Goal: Use online tool/utility: Utilize a website feature to perform a specific function

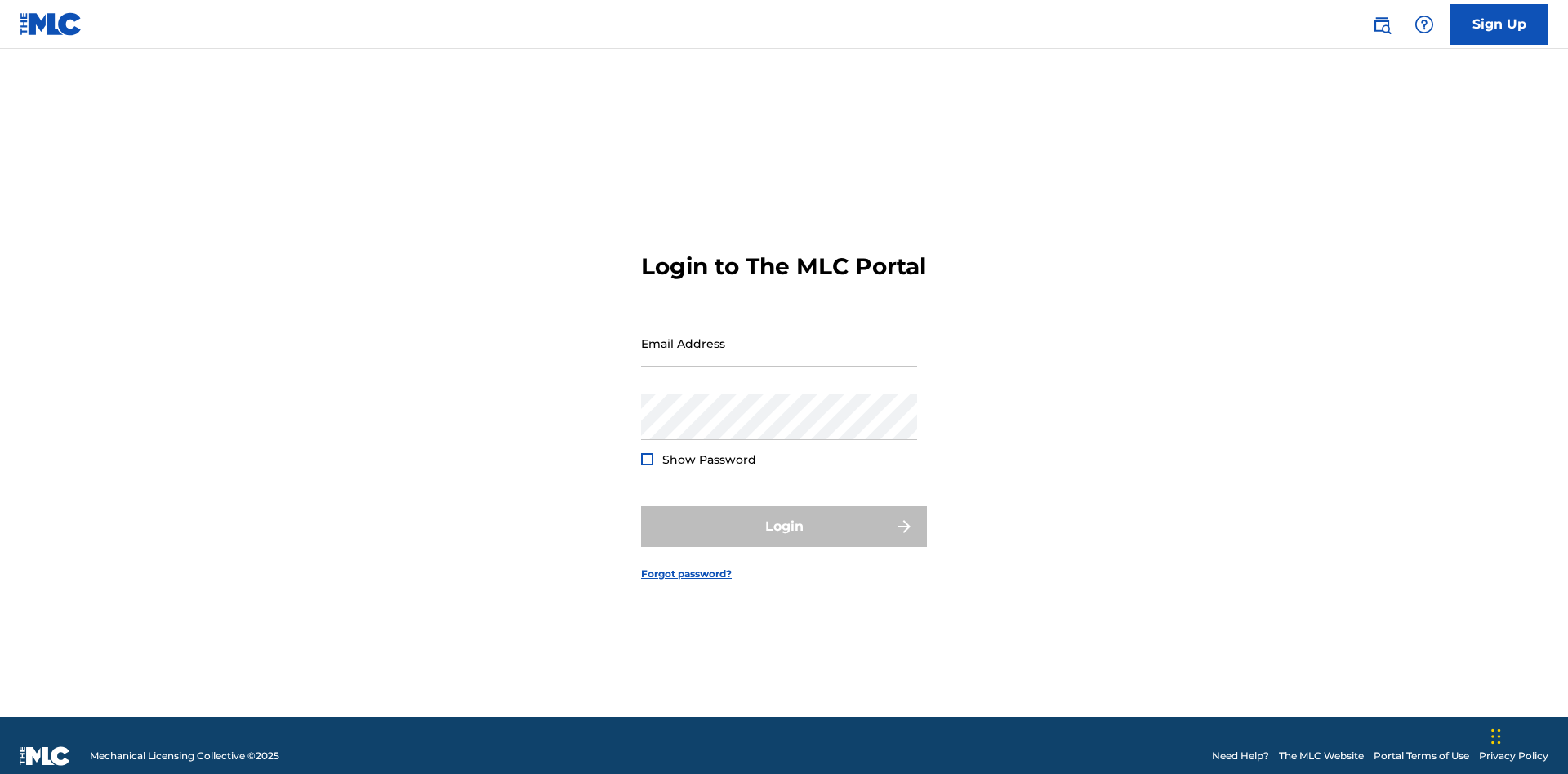
scroll to position [22, 0]
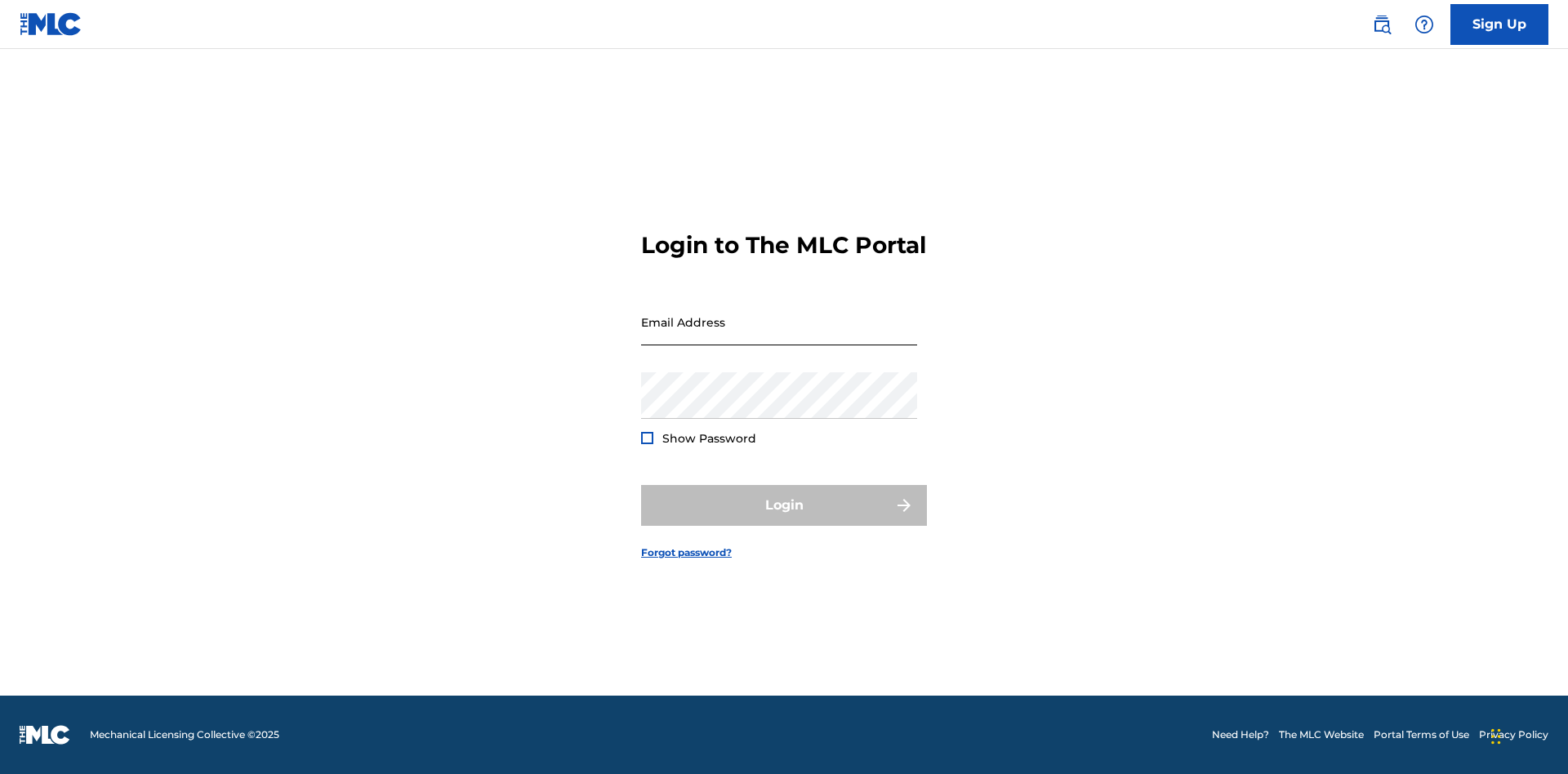
click at [780, 336] on input "Email Address" at bounding box center [779, 322] width 276 height 47
type input "[PERSON_NAME][EMAIL_ADDRESS][PERSON_NAME][DOMAIN_NAME]"
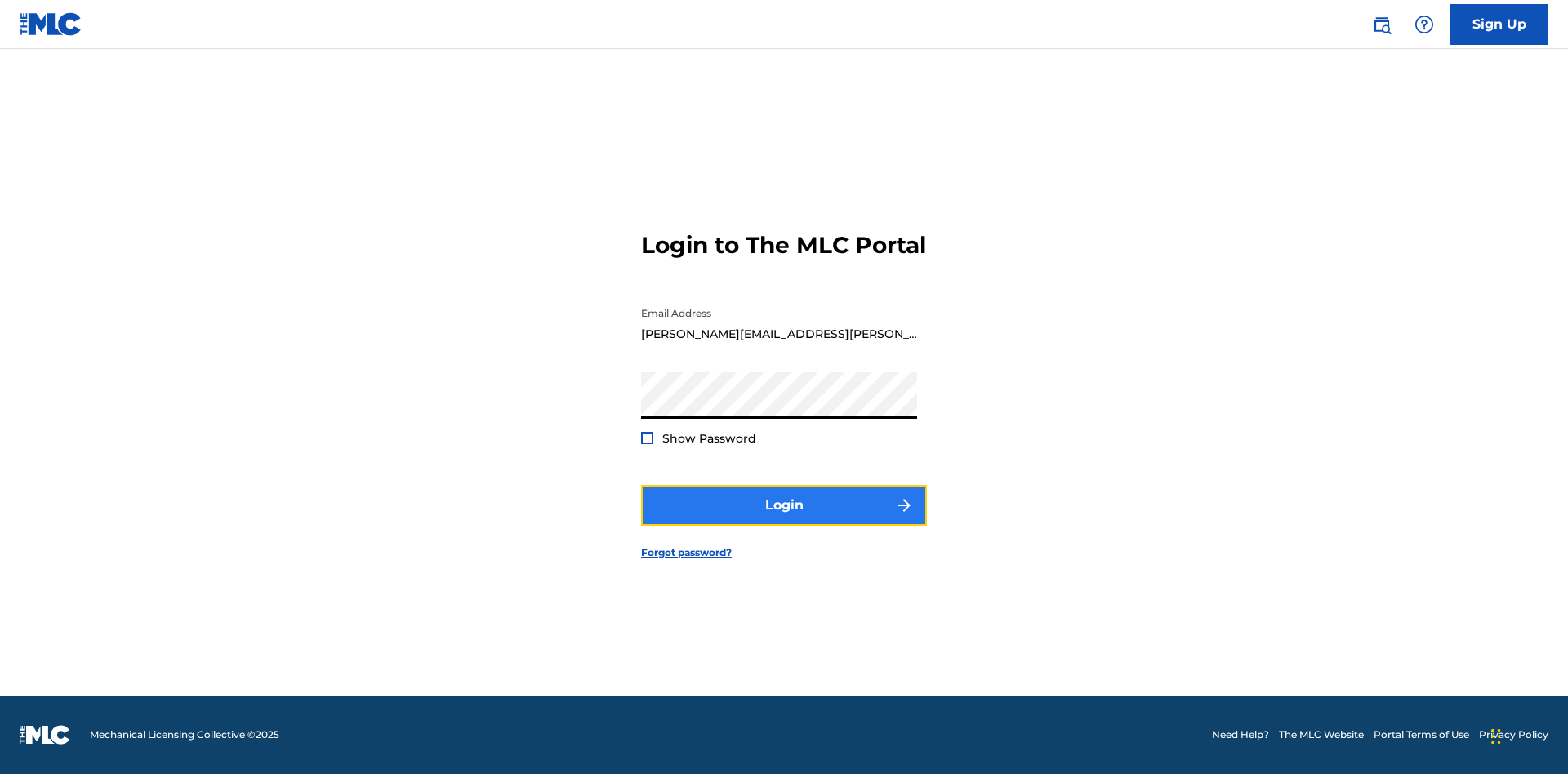
click at [784, 519] on button "Login" at bounding box center [784, 505] width 286 height 41
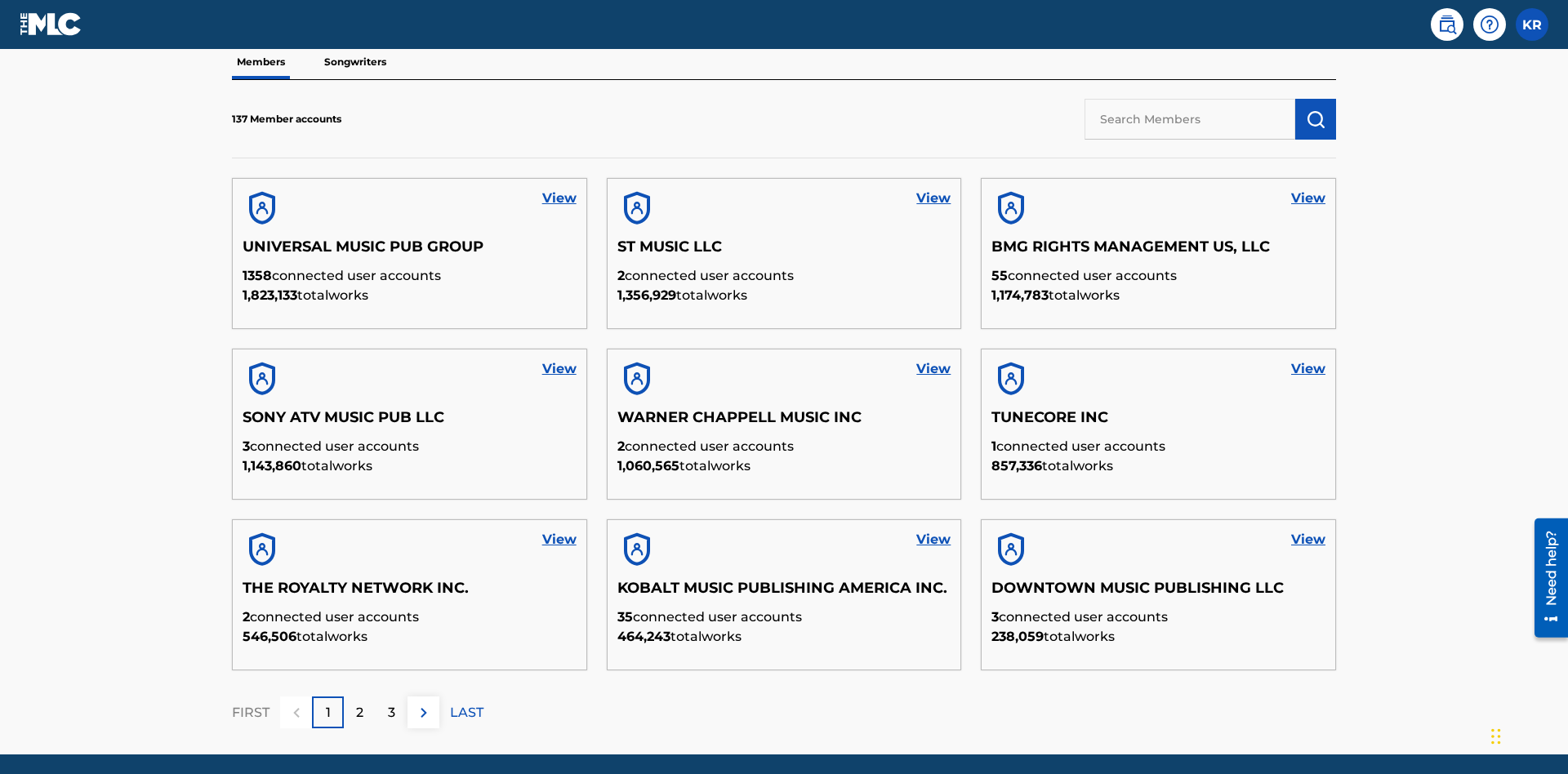
click at [1190, 119] on input "text" at bounding box center [1189, 119] width 211 height 41
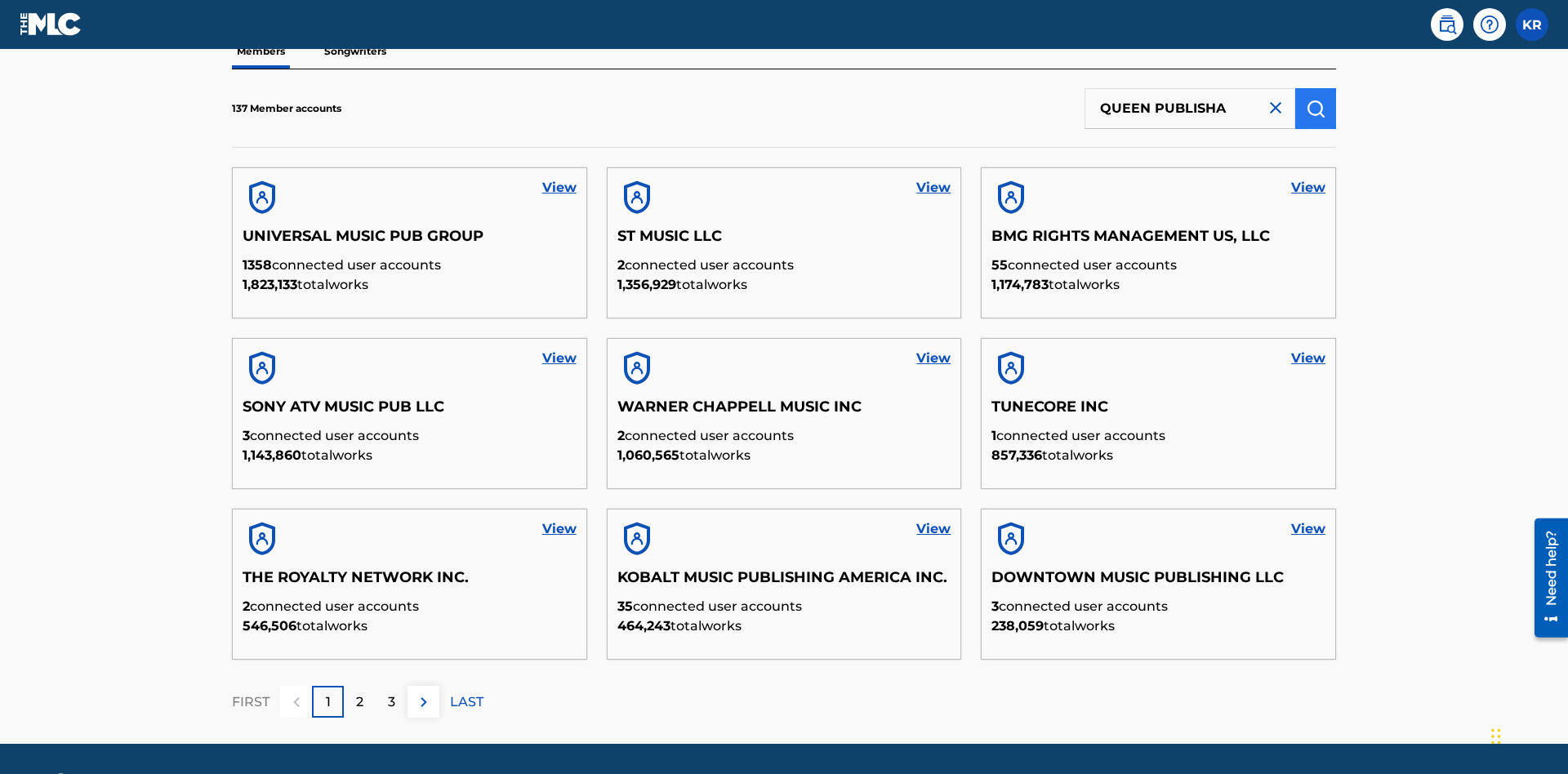
type input "QUEEN PUBLISHA"
click at [1316, 107] on img "submit" at bounding box center [1316, 108] width 20 height 20
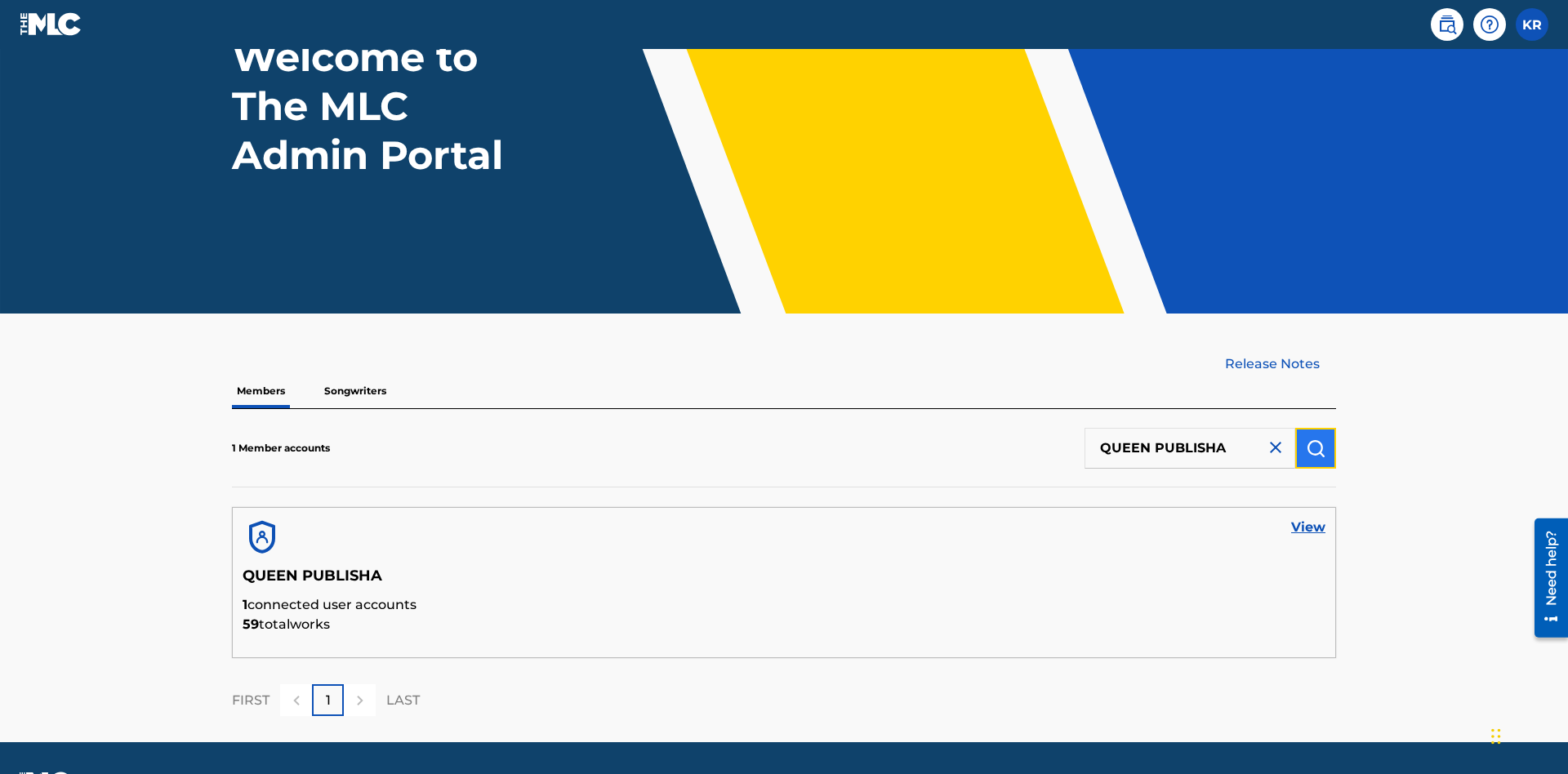
scroll to position [182, 0]
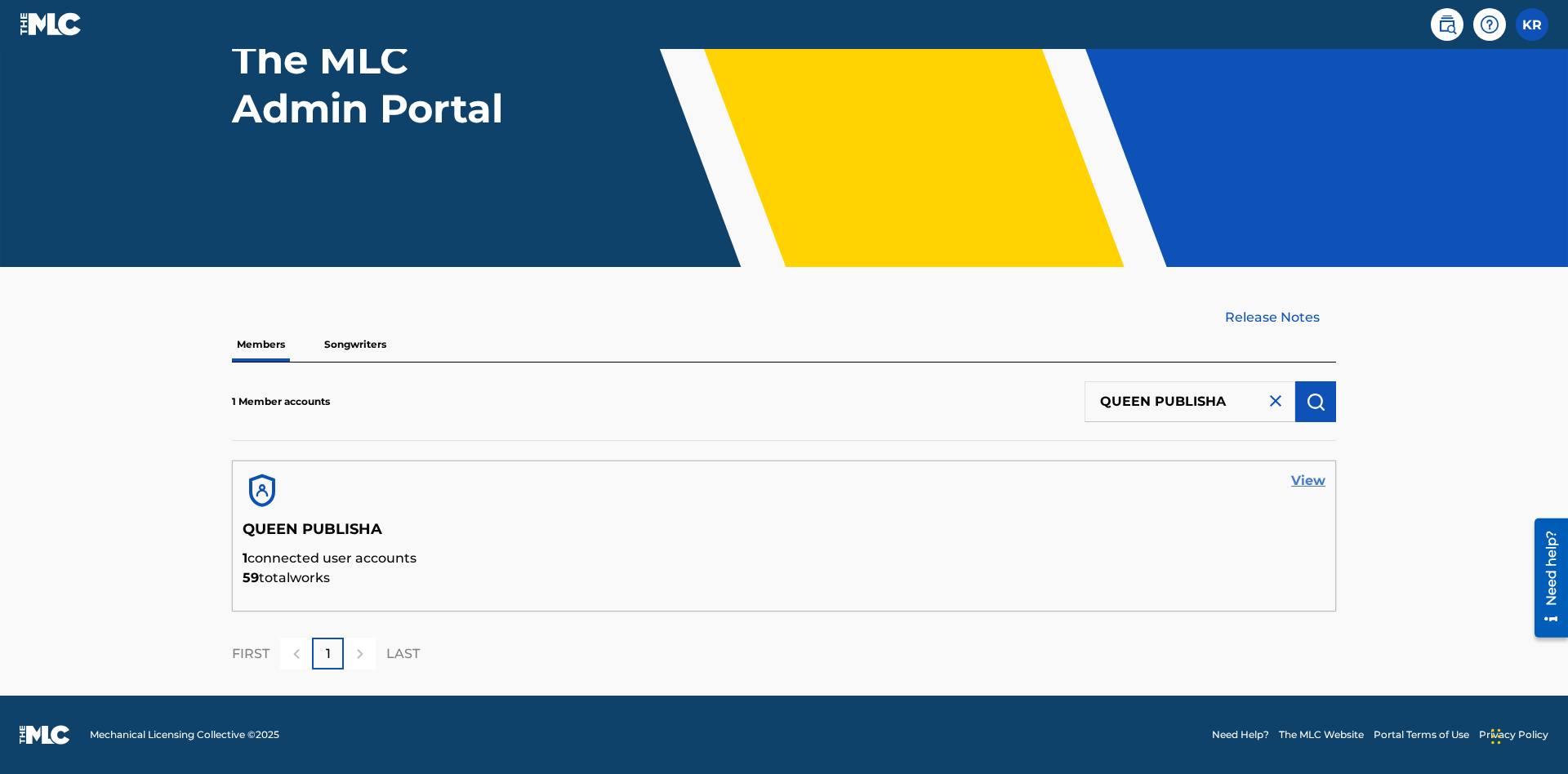
click at [1309, 481] on link "View" at bounding box center [1309, 481] width 35 height 20
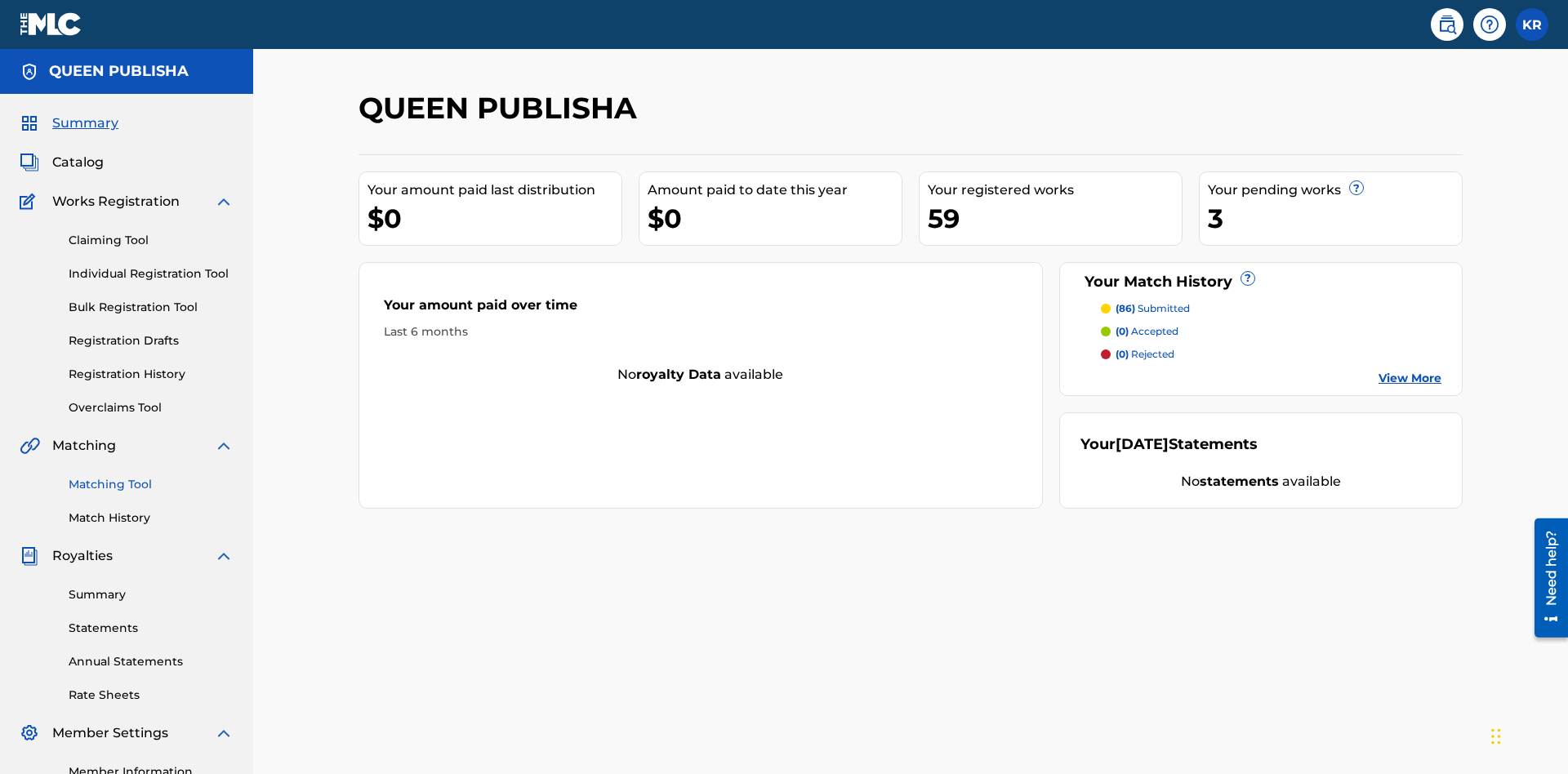
click at [151, 476] on link "Matching Tool" at bounding box center [151, 485] width 165 height 17
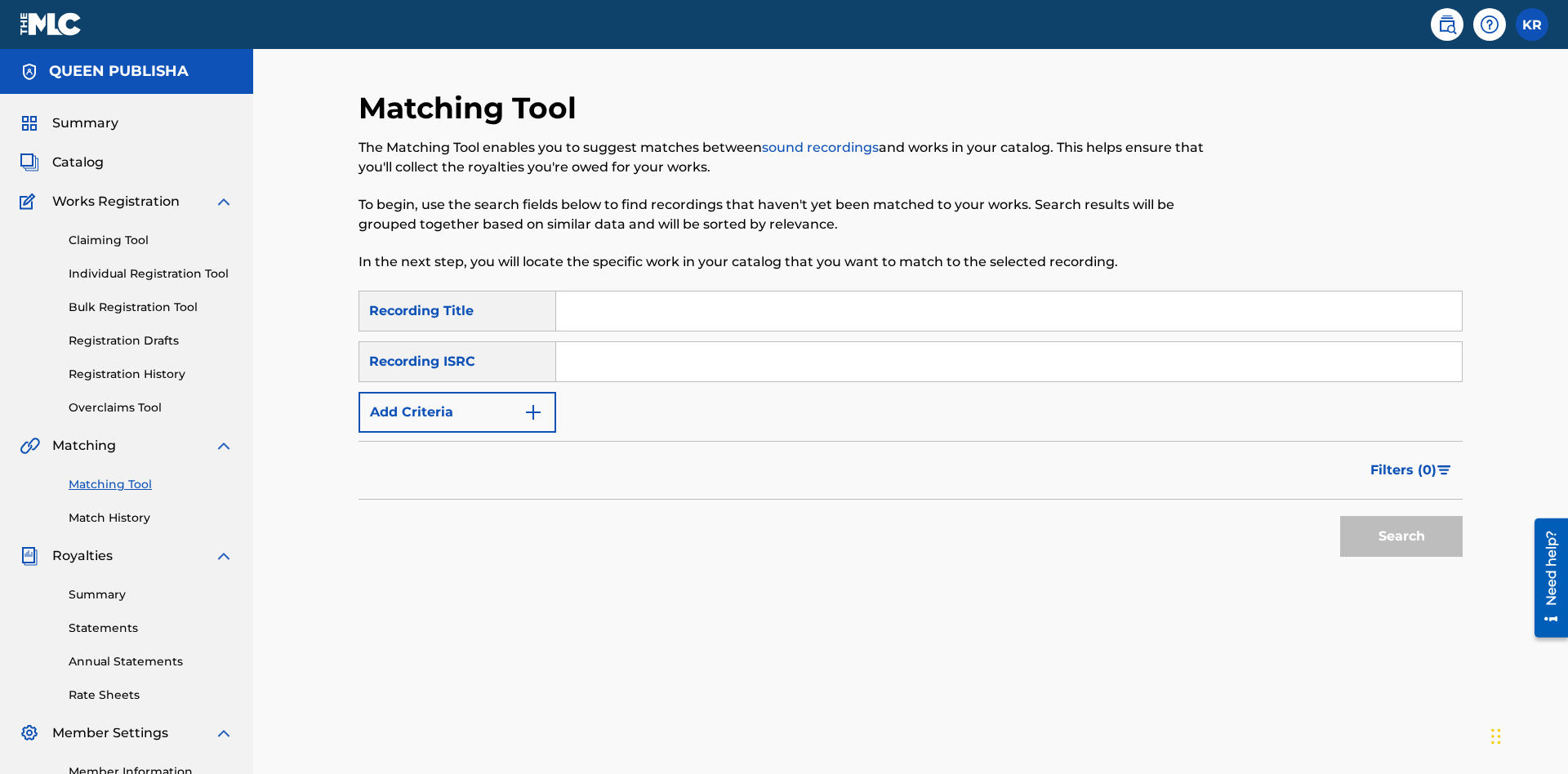
click at [1009, 292] on input "Search Form" at bounding box center [1009, 311] width 906 height 39
type input "The"
click at [1402, 516] on button "Search" at bounding box center [1401, 536] width 122 height 41
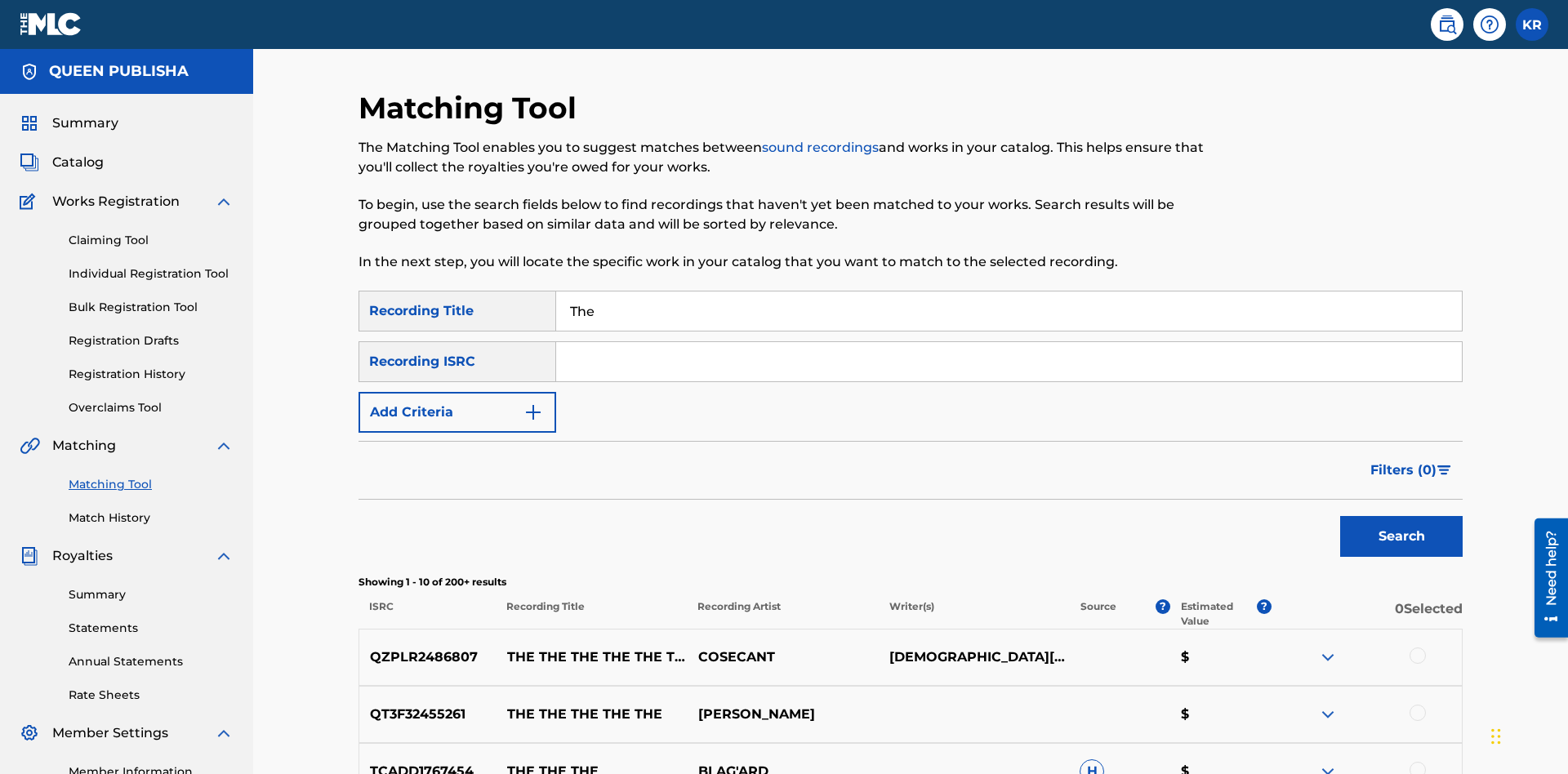
click at [1009, 292] on input "The" at bounding box center [1009, 311] width 906 height 39
click at [1009, 342] on input "Search Form" at bounding box center [1009, 361] width 906 height 39
type input "QZPLR2486807"
click at [1402, 516] on button "Search" at bounding box center [1401, 536] width 122 height 41
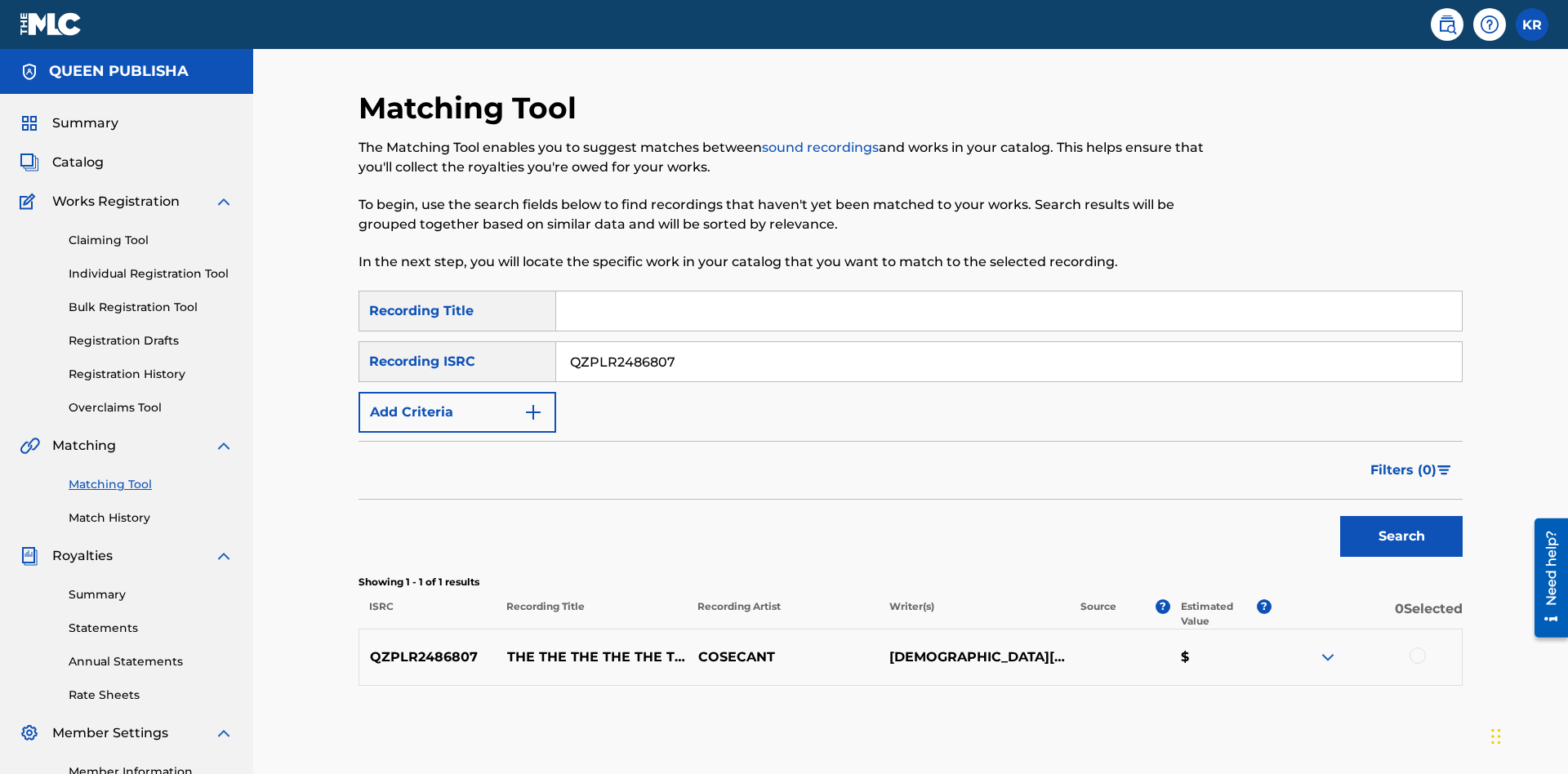
click at [1417, 648] on div at bounding box center [1418, 655] width 16 height 16
click at [1148, 641] on button "Match 1 Group" at bounding box center [1148, 641] width 180 height 41
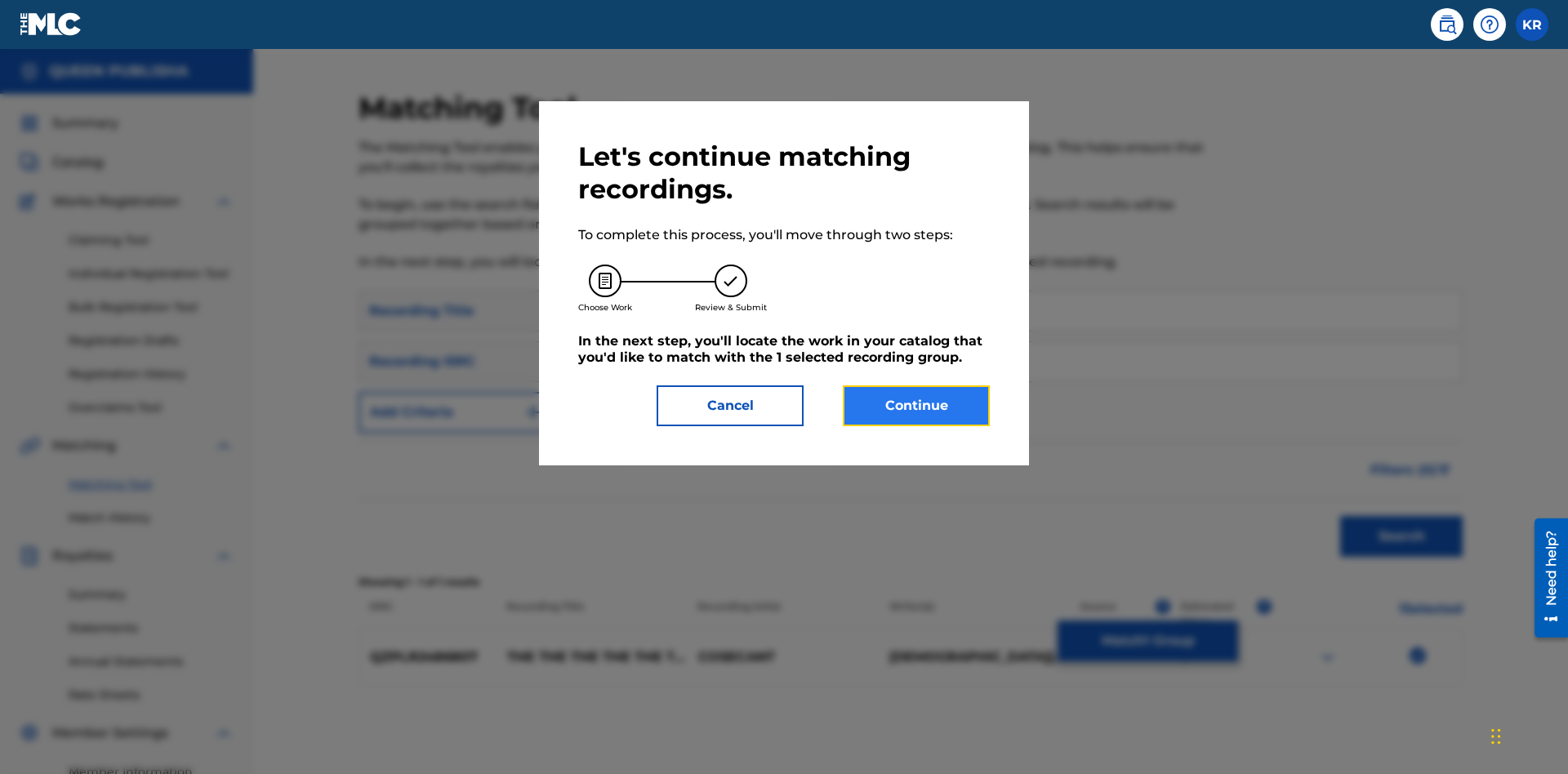
click at [917, 406] on button "Continue" at bounding box center [917, 405] width 147 height 41
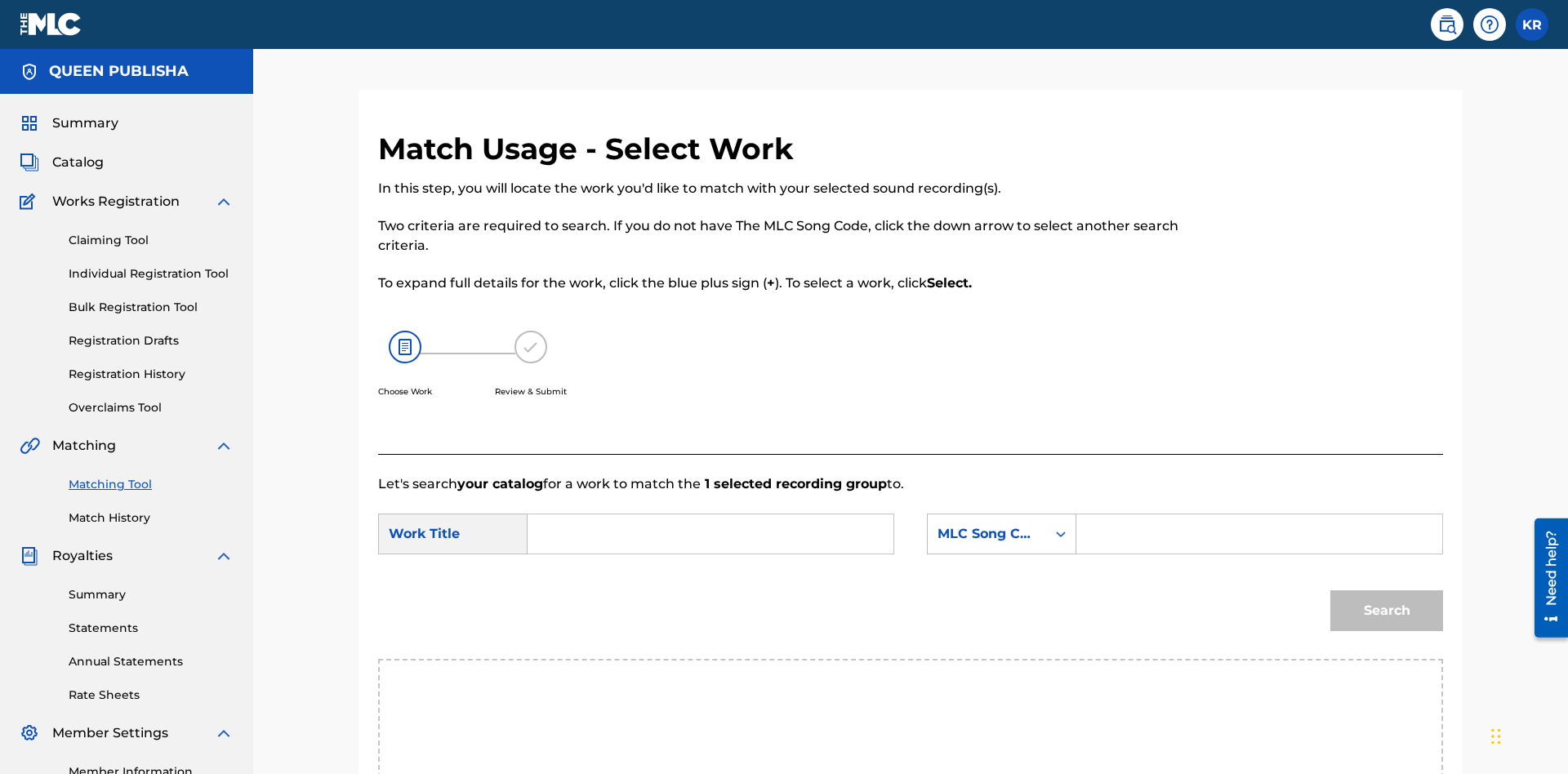
click at [710, 514] on input "Search Form" at bounding box center [710, 533] width 338 height 39
type input "ALL FIELDS FILLED"
